Goal: Information Seeking & Learning: Learn about a topic

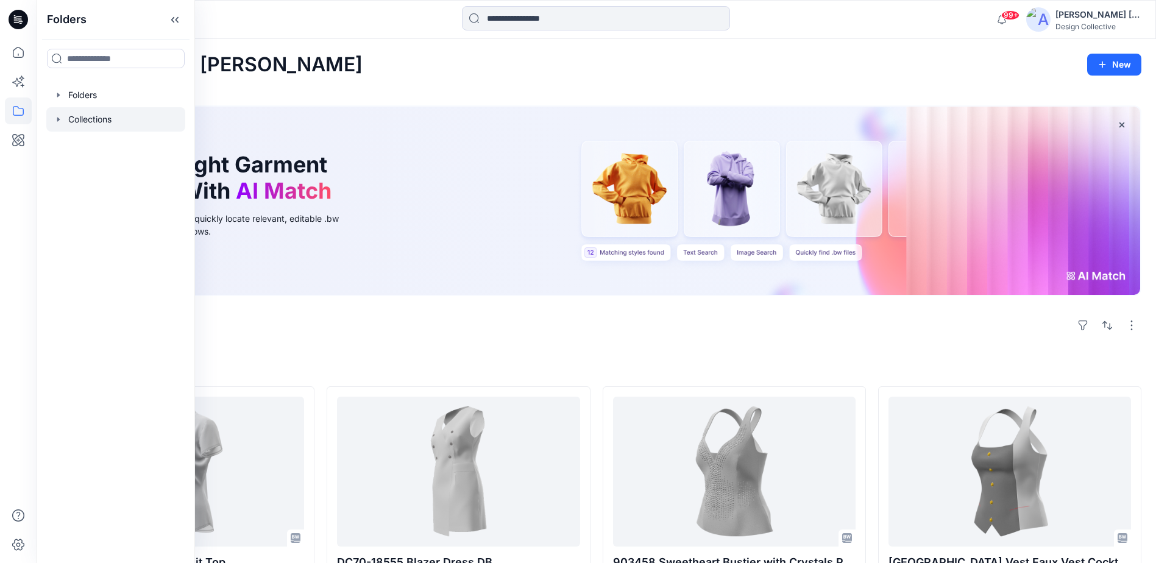
click at [93, 118] on div at bounding box center [115, 119] width 139 height 24
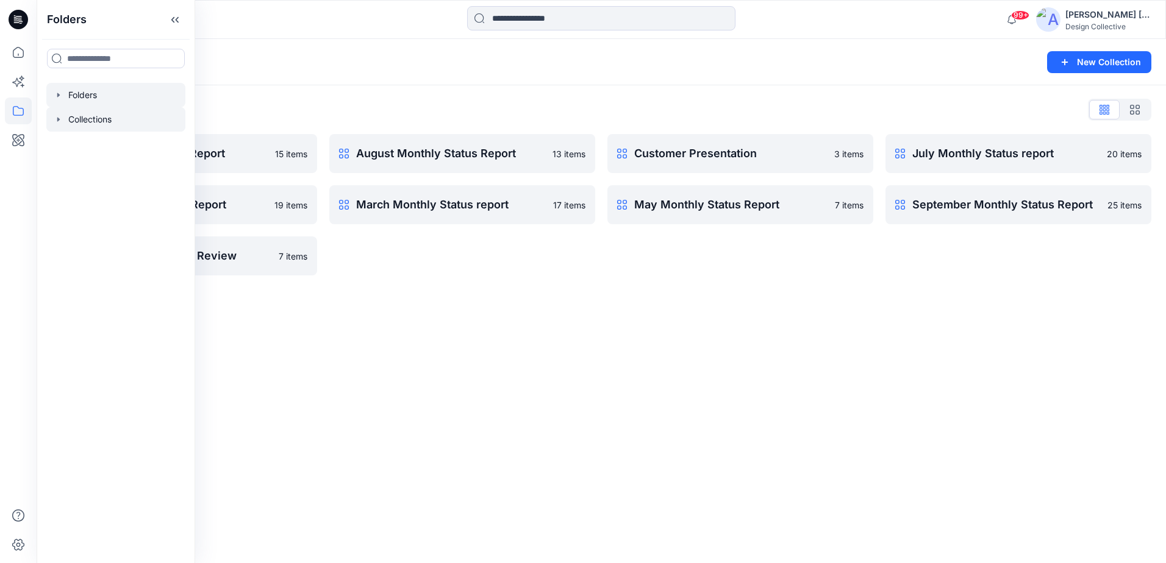
click at [57, 94] on icon "button" at bounding box center [58, 95] width 2 height 4
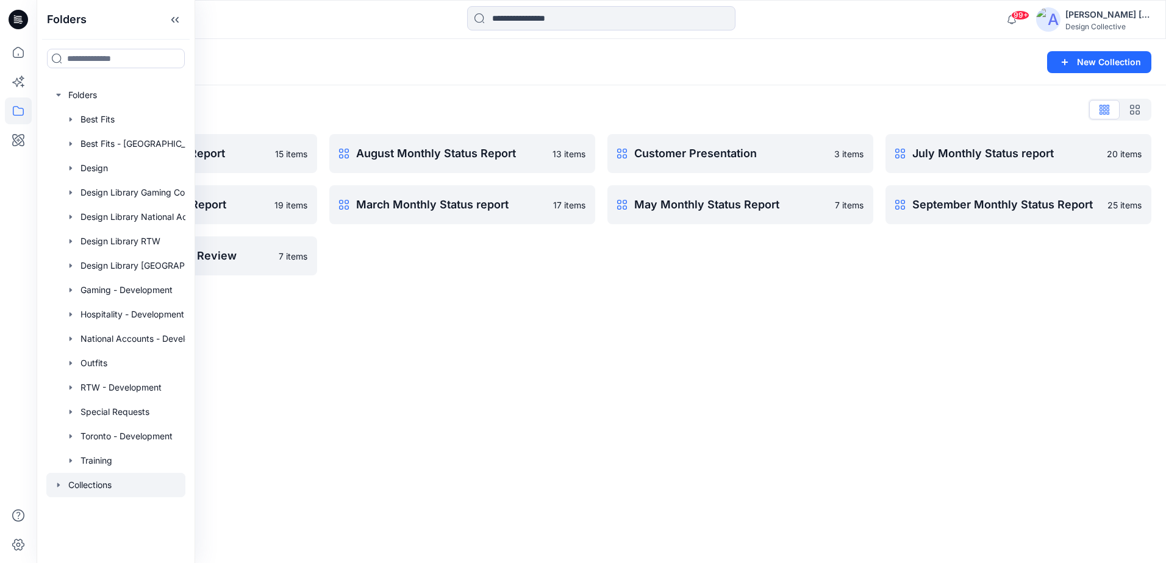
drag, startPoint x: 805, startPoint y: 348, endPoint x: 549, endPoint y: 286, distance: 263.5
click at [781, 345] on div "Collections New Collection Collections List April Monthly Status Report 15 item…" at bounding box center [601, 301] width 1129 height 524
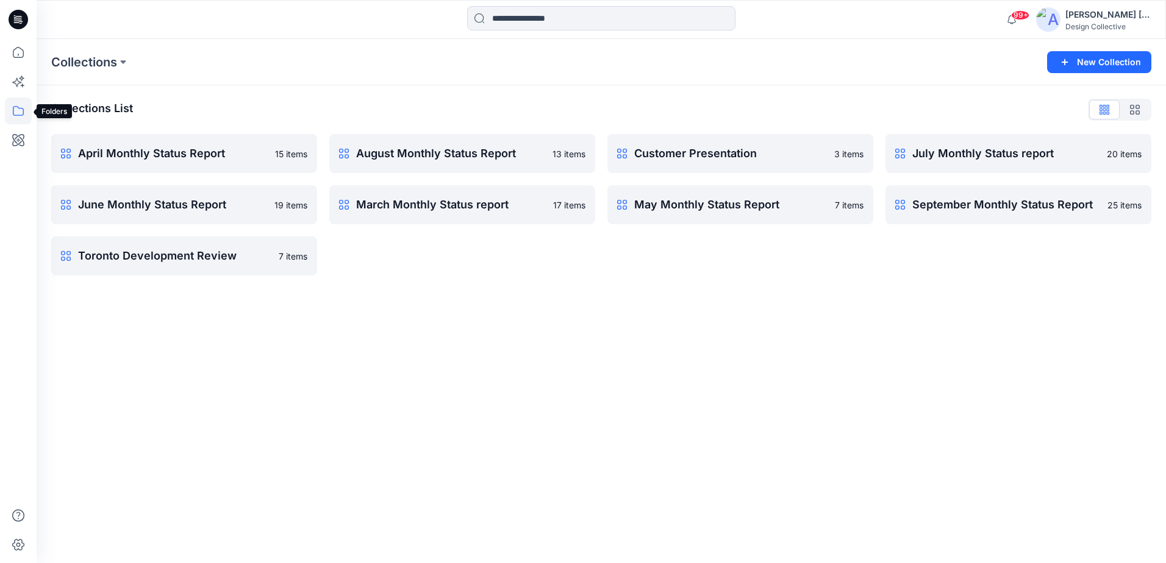
click at [15, 106] on icon at bounding box center [18, 111] width 27 height 27
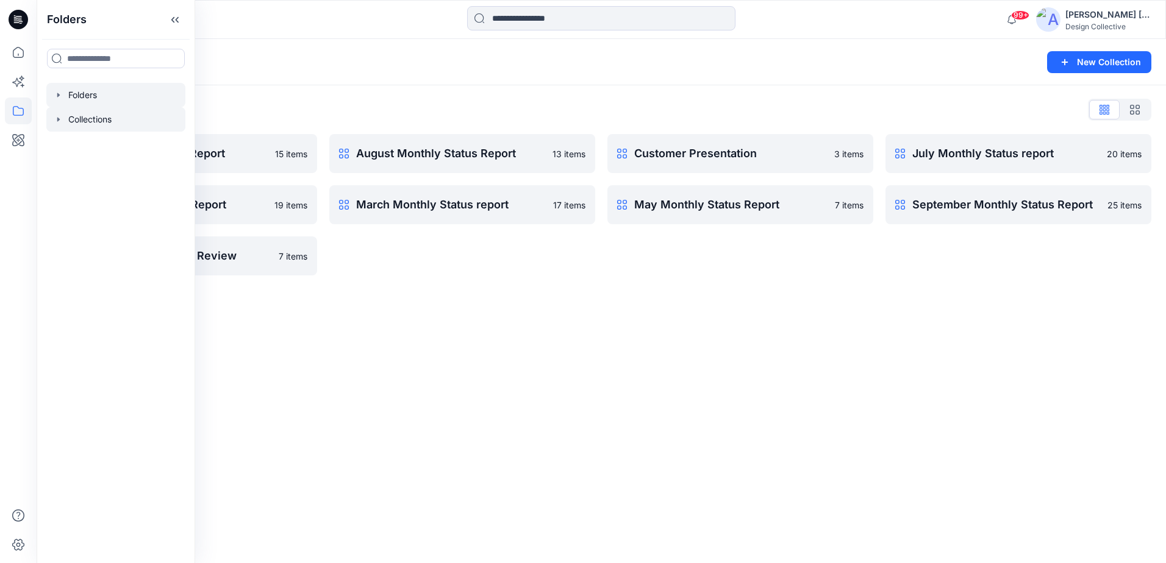
click at [59, 96] on icon "button" at bounding box center [58, 95] width 2 height 4
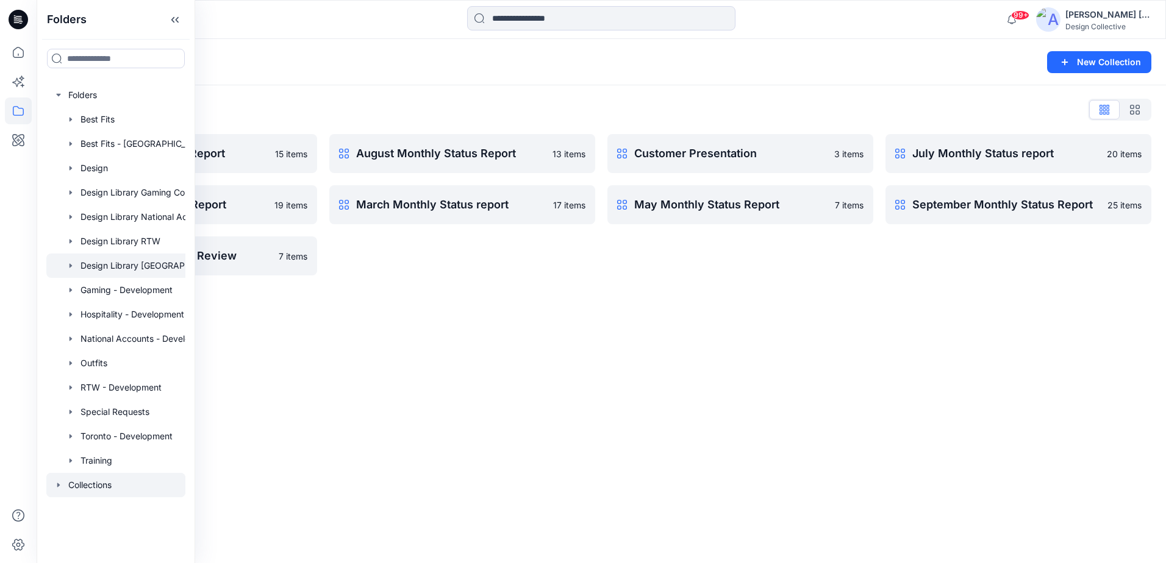
click at [137, 268] on div at bounding box center [131, 266] width 171 height 24
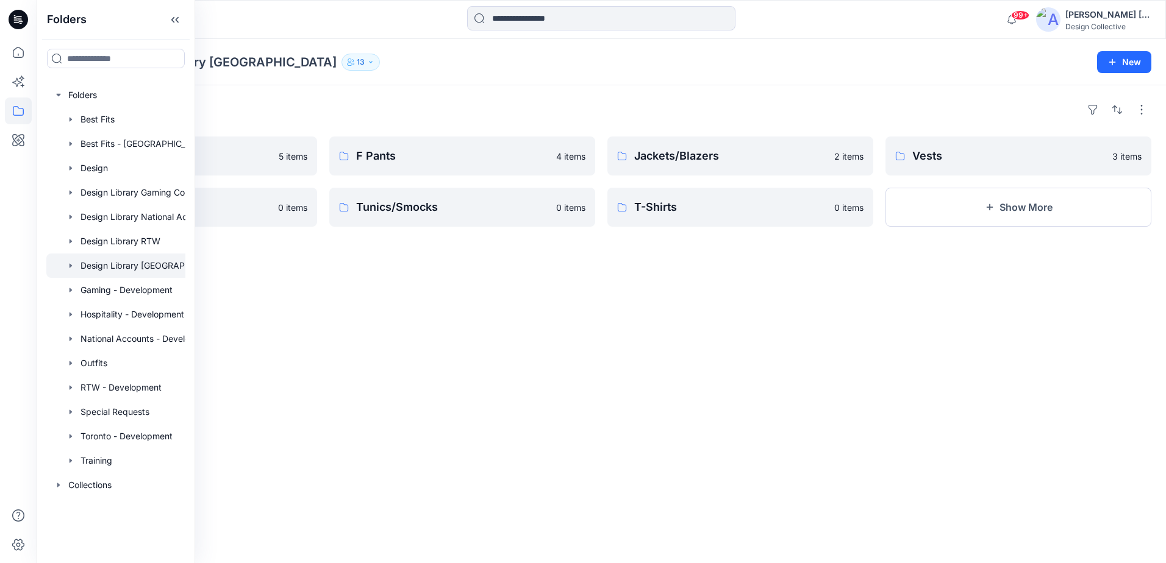
click at [395, 391] on div "Folders M/U Shirts 5 items Cocktail Tops 0 items F Pants 4 items Tunics/Smocks …" at bounding box center [601, 324] width 1129 height 478
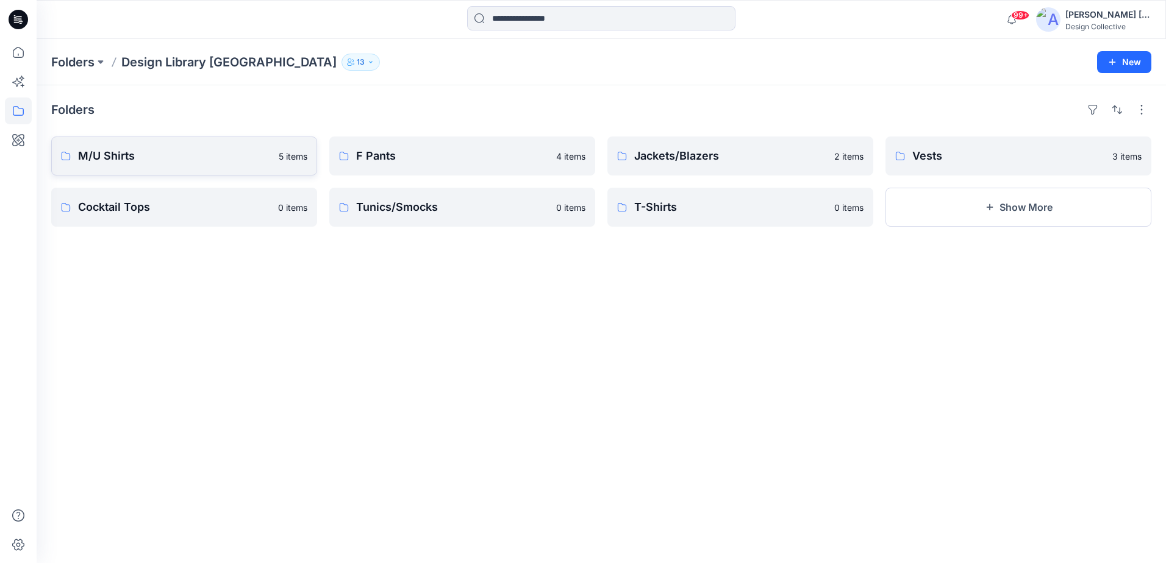
click at [150, 149] on p "M/U Shirts" at bounding box center [174, 156] width 193 height 17
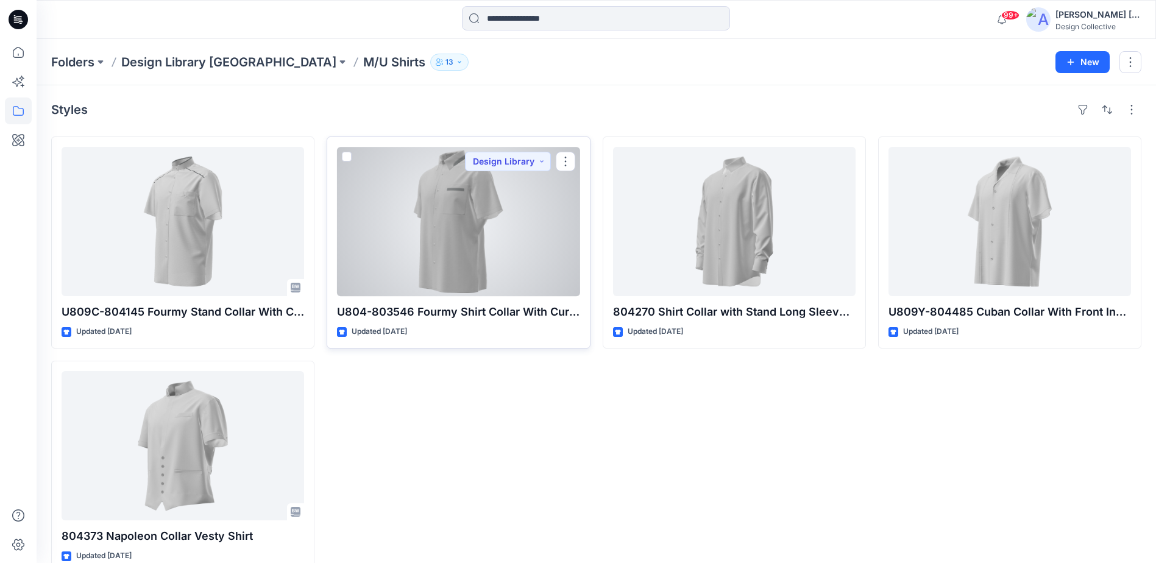
click at [426, 207] on div at bounding box center [458, 221] width 243 height 149
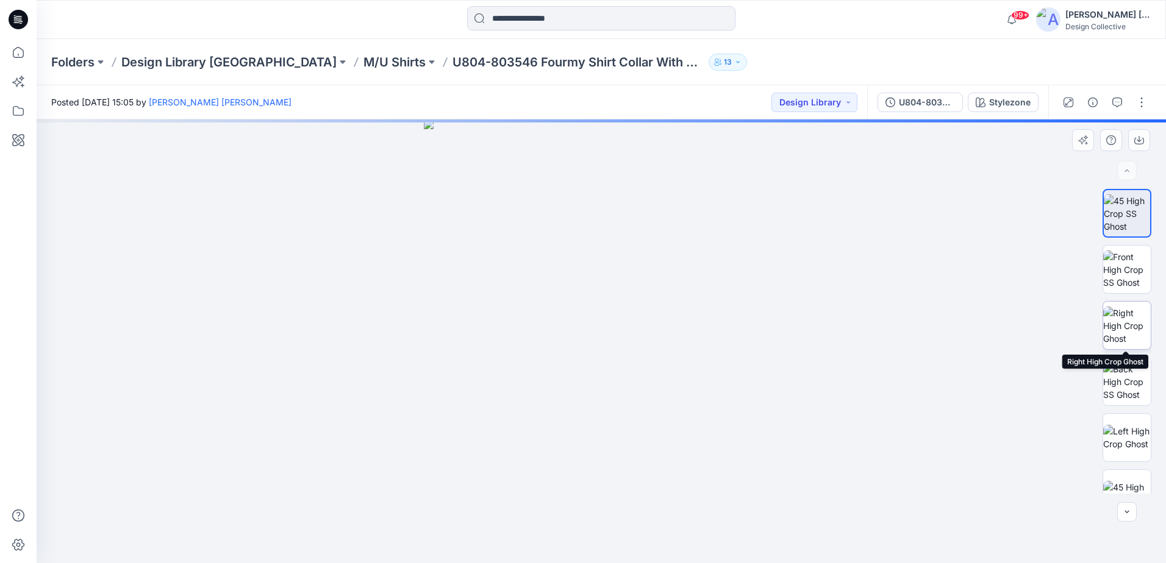
click at [1128, 350] on div at bounding box center [1126, 341] width 49 height 305
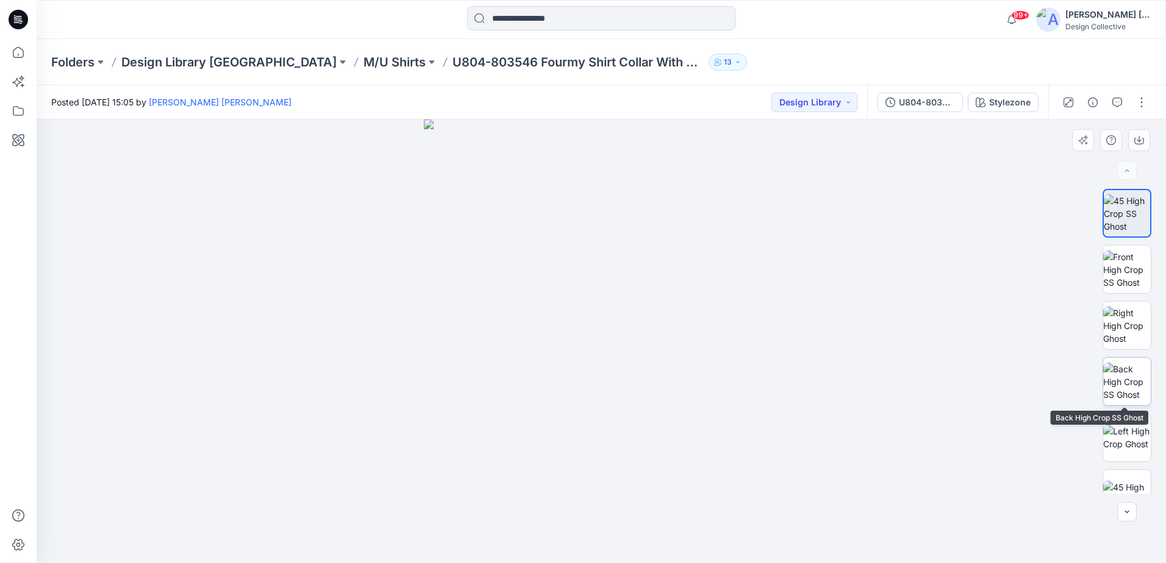
click at [1117, 369] on img at bounding box center [1127, 382] width 48 height 38
click at [363, 63] on p "M/U Shirts" at bounding box center [394, 62] width 62 height 17
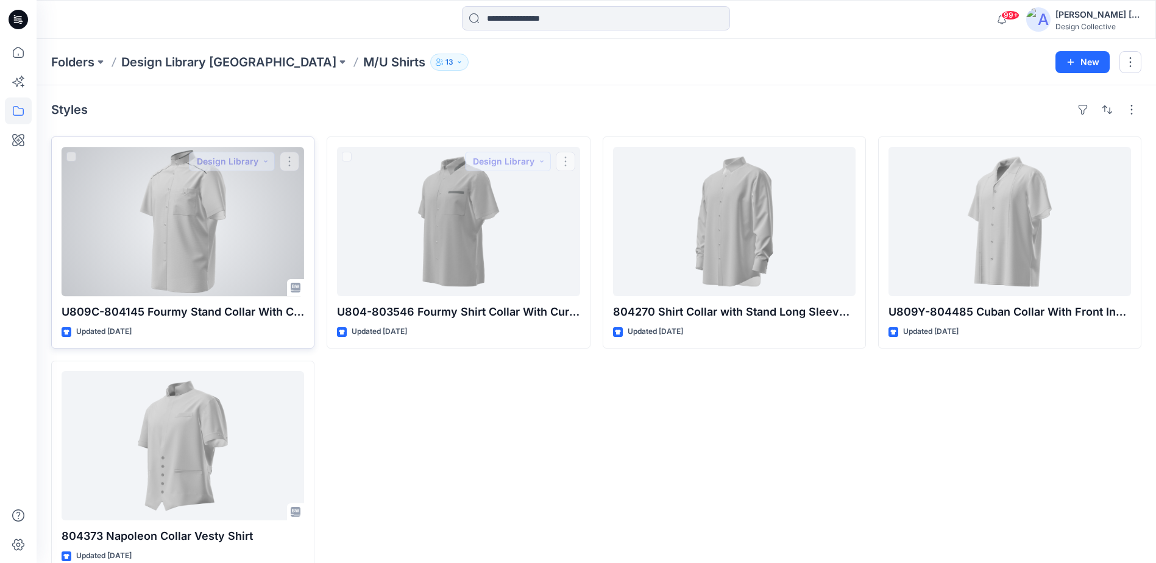
click at [180, 160] on div at bounding box center [183, 221] width 243 height 149
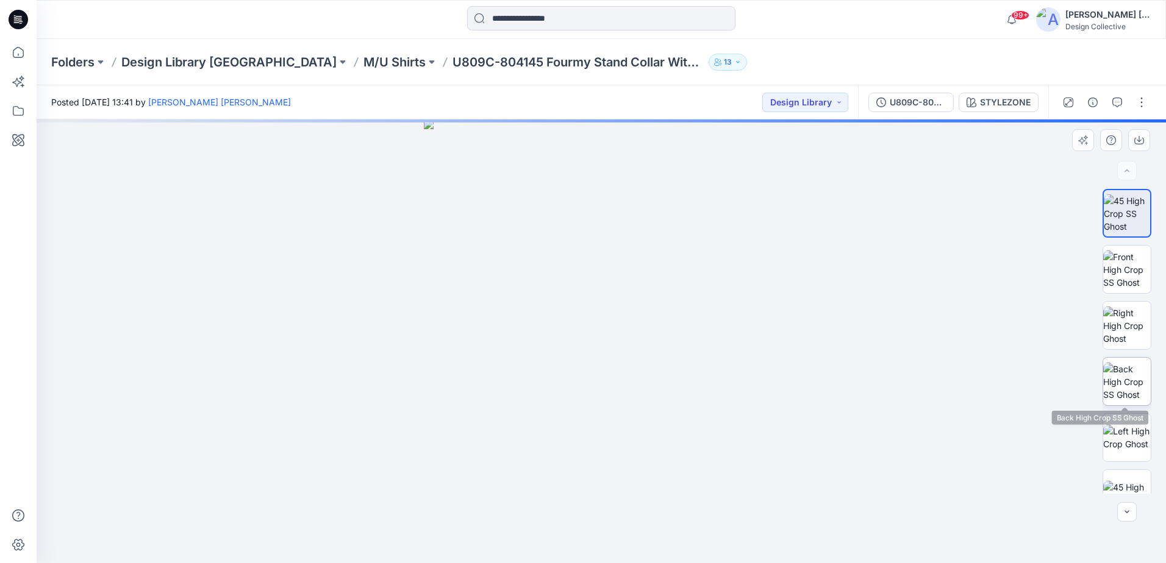
click at [1130, 363] on img at bounding box center [1127, 382] width 48 height 38
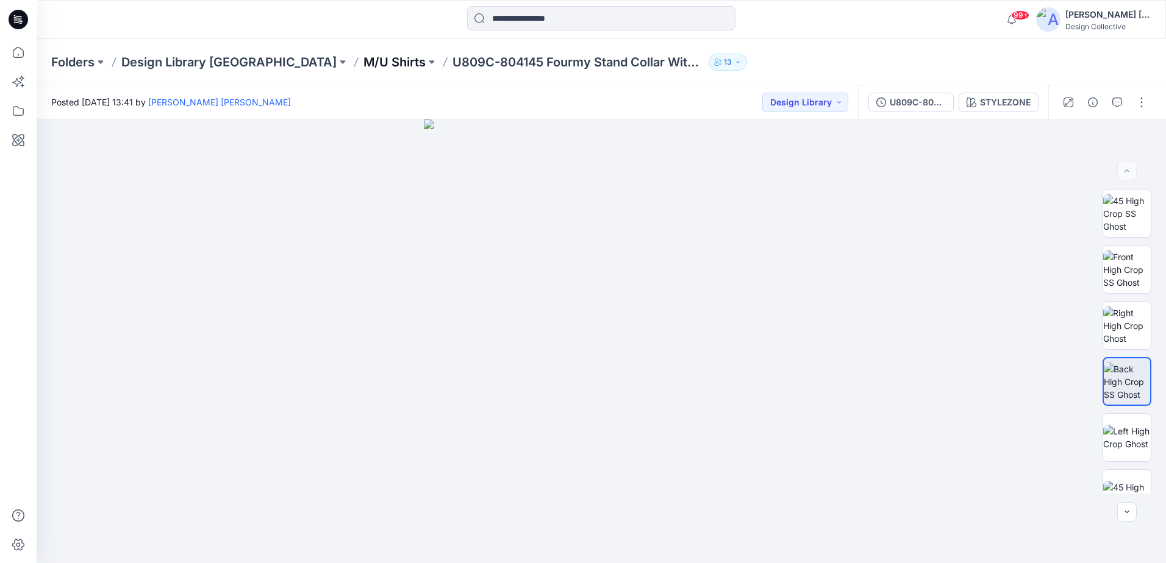
click at [363, 60] on p "M/U Shirts" at bounding box center [394, 62] width 62 height 17
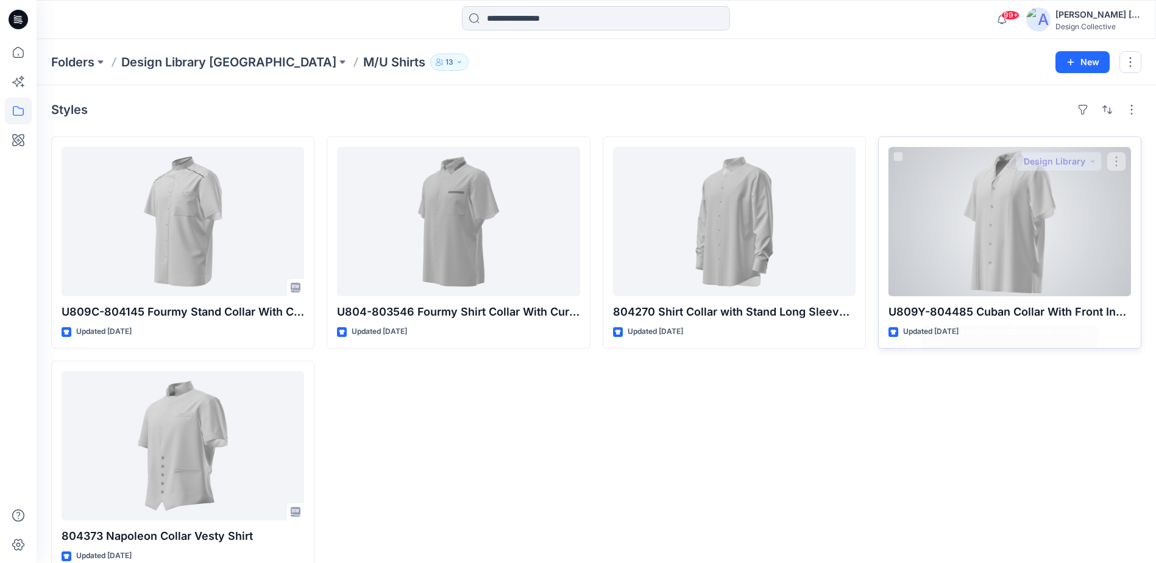
click at [1006, 258] on div at bounding box center [1010, 221] width 243 height 149
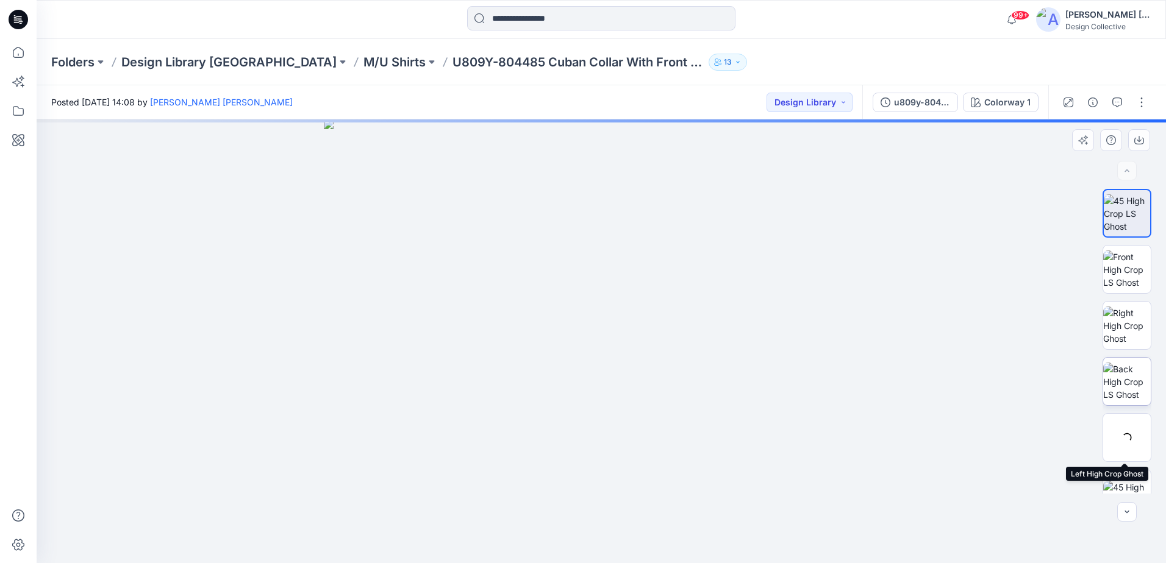
click at [1119, 382] on img at bounding box center [1127, 382] width 48 height 38
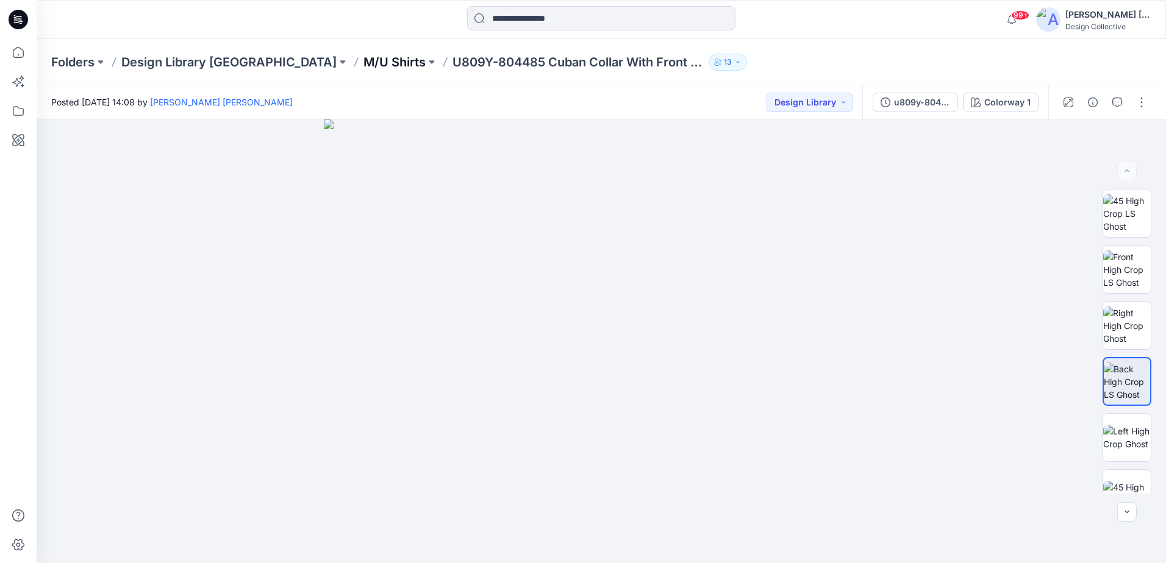
click at [363, 57] on p "M/U Shirts" at bounding box center [394, 62] width 62 height 17
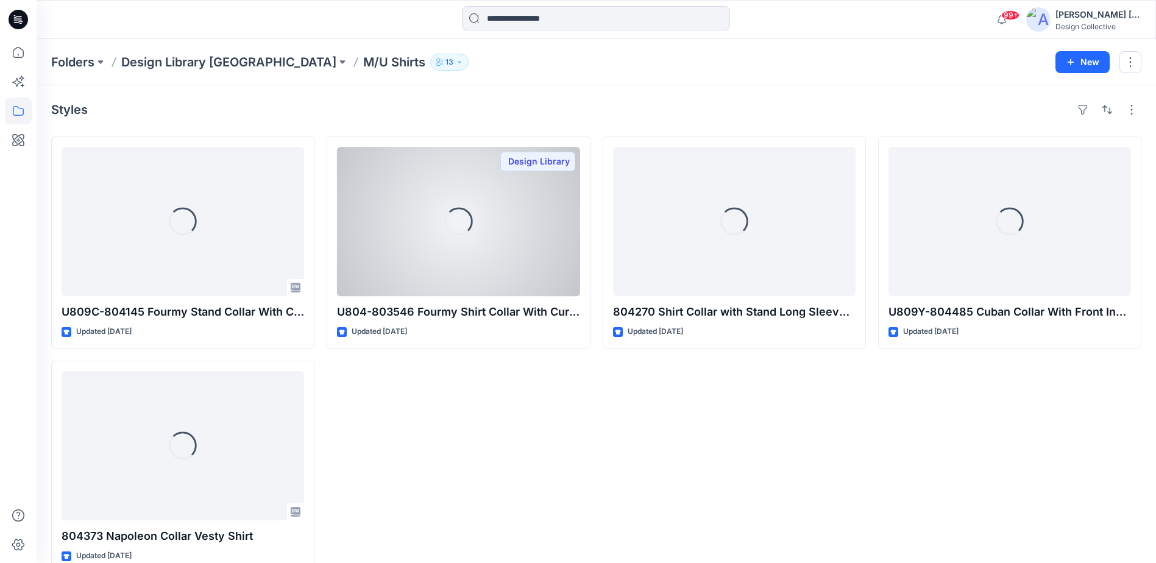
click at [511, 441] on div "Loading... U804-803546 Fourmy Shirt Collar With Curve Trim Updated [DATE] Desig…" at bounding box center [458, 355] width 263 height 436
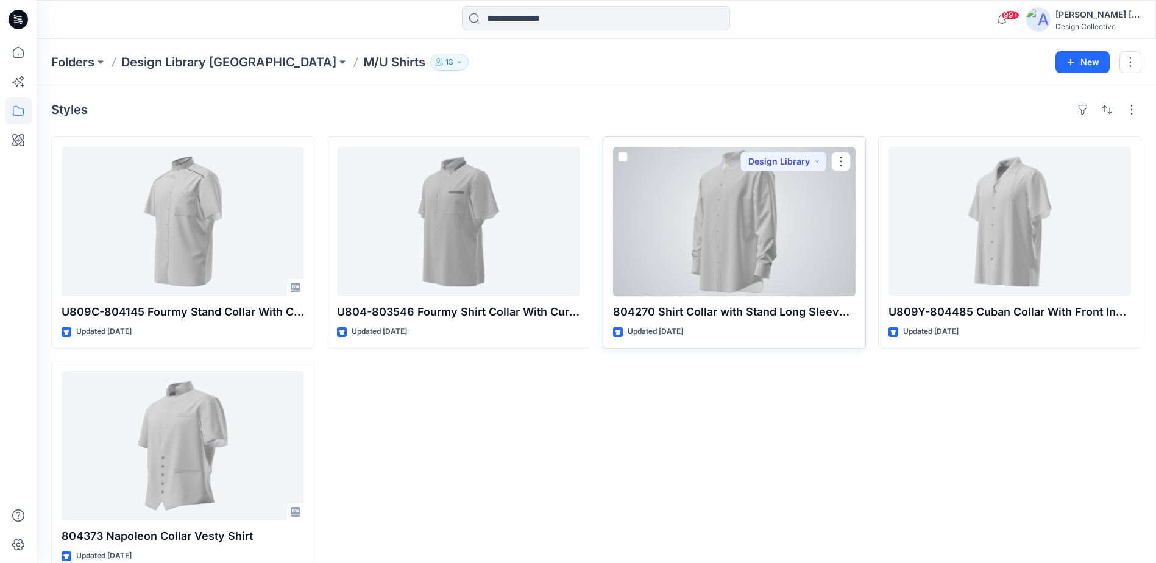
click at [708, 239] on div at bounding box center [734, 221] width 243 height 149
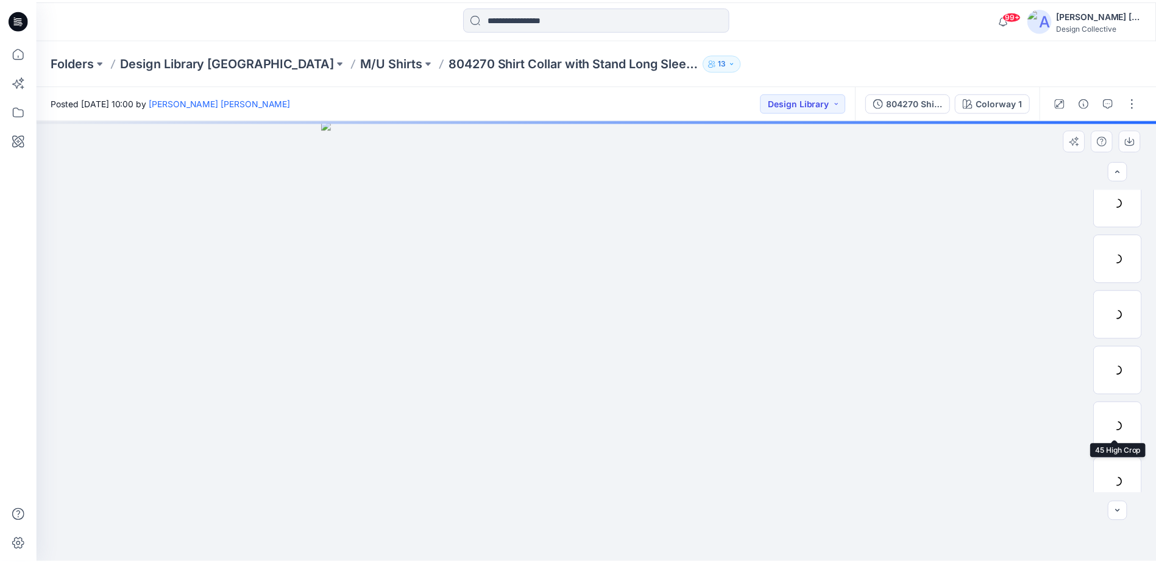
scroll to position [183, 0]
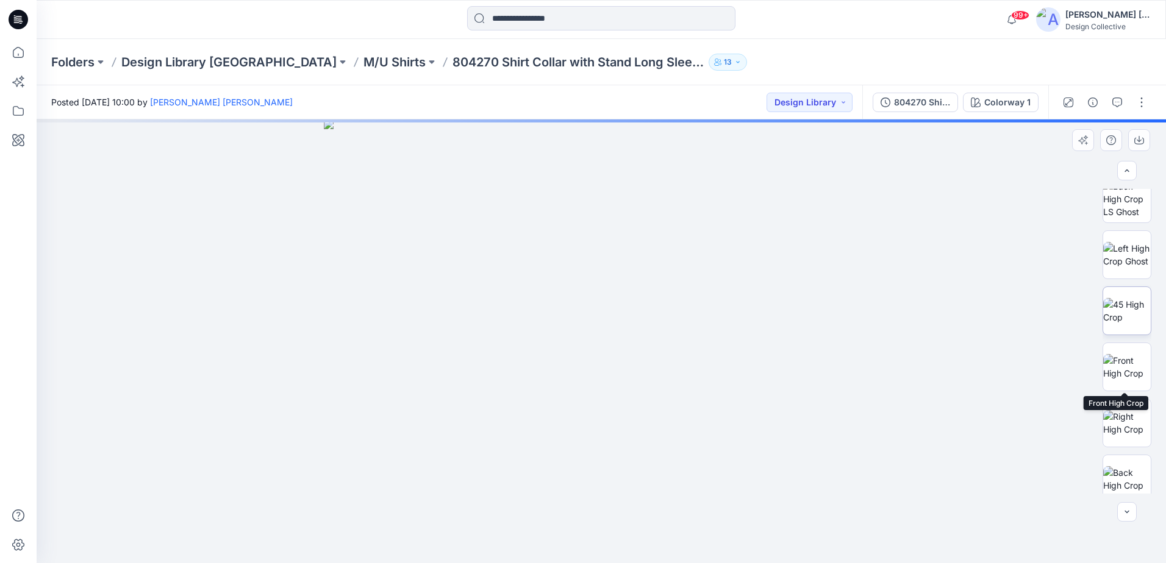
click at [1127, 318] on img at bounding box center [1127, 311] width 48 height 26
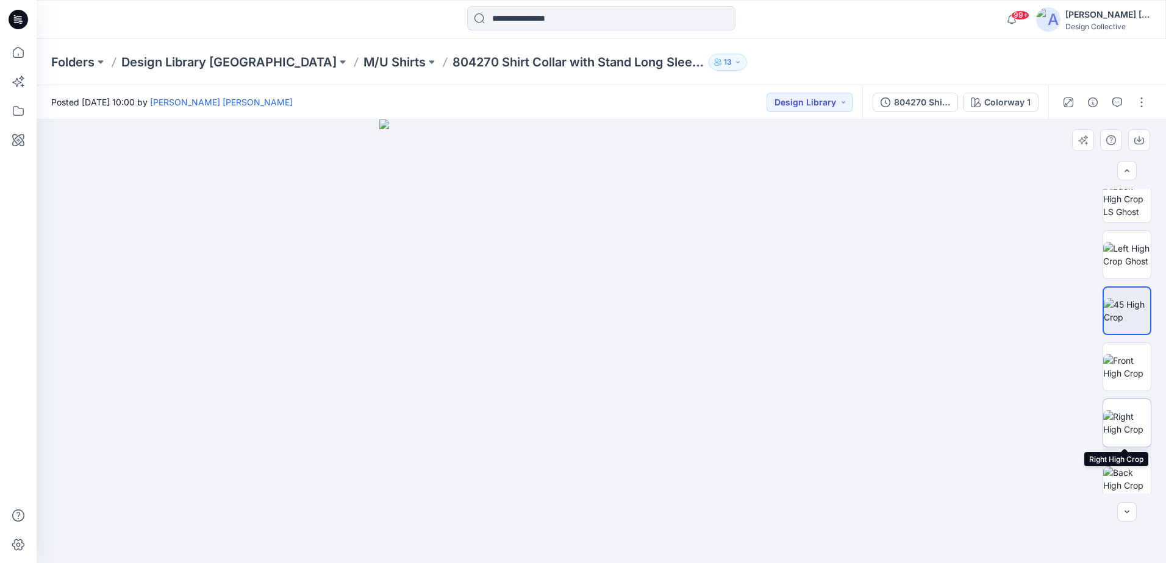
click at [1122, 429] on img at bounding box center [1127, 423] width 48 height 26
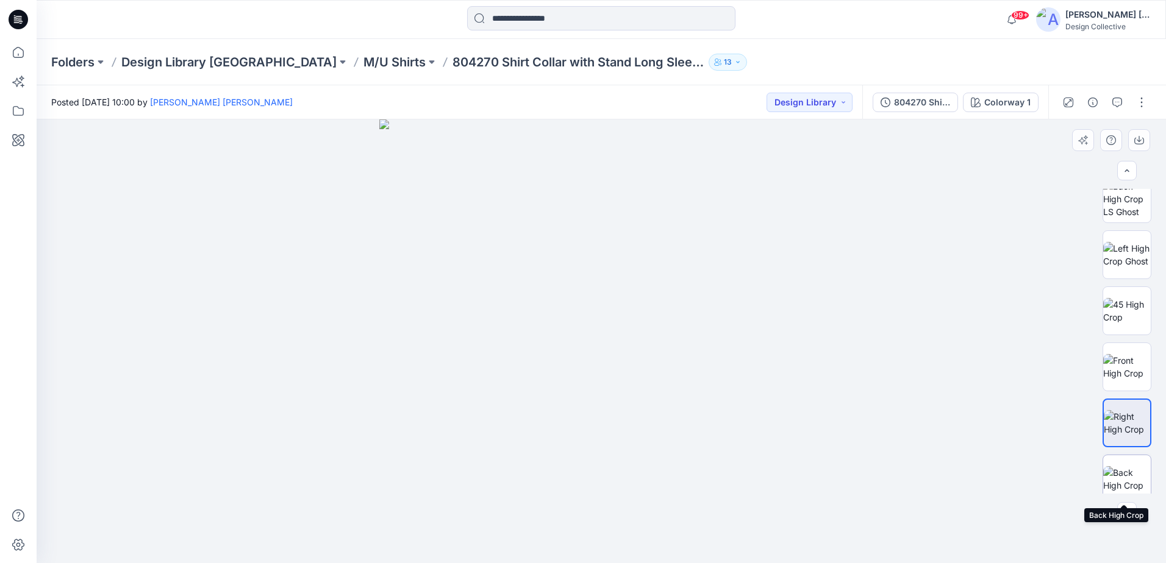
click at [1122, 469] on img at bounding box center [1127, 479] width 48 height 26
drag, startPoint x: 508, startPoint y: 466, endPoint x: 585, endPoint y: 442, distance: 81.0
click at [585, 442] on img at bounding box center [600, 295] width 575 height 536
drag, startPoint x: 21, startPoint y: 54, endPoint x: 30, endPoint y: 66, distance: 15.2
click at [21, 54] on icon at bounding box center [18, 52] width 27 height 27
